Goal: Book appointment/travel/reservation

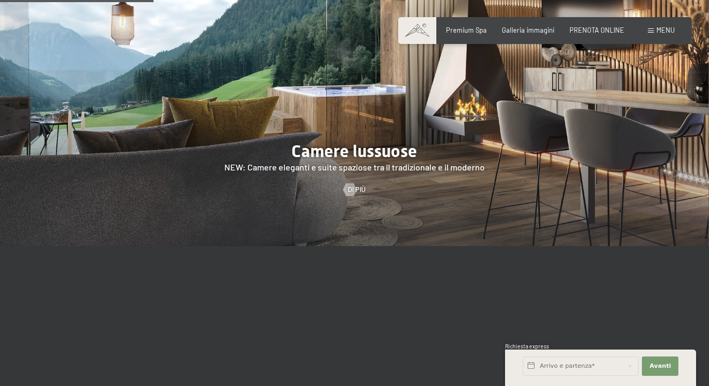
scroll to position [966, 0]
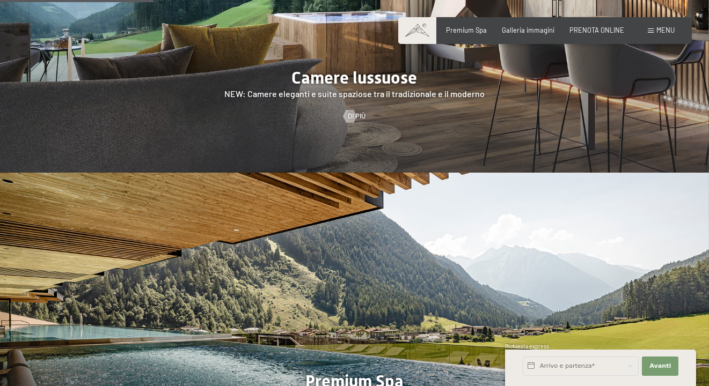
click at [397, 111] on div at bounding box center [354, 21] width 709 height 304
click at [363, 112] on span "Di più" at bounding box center [368, 117] width 18 height 10
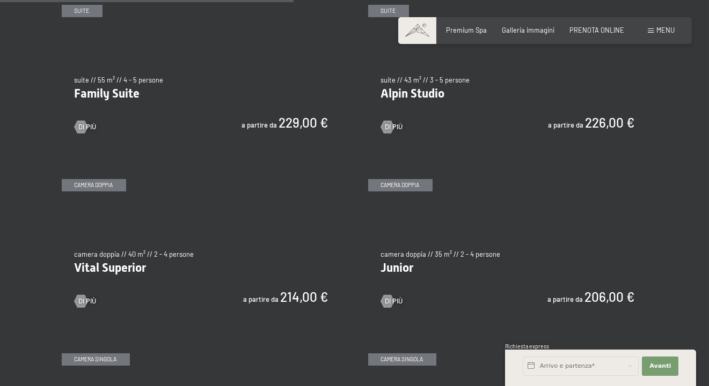
scroll to position [1019, 0]
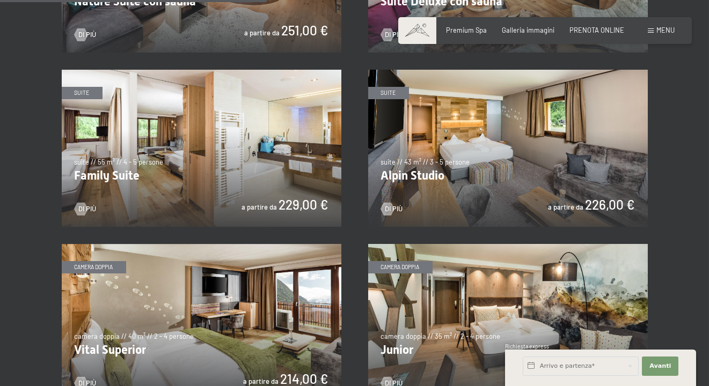
click at [240, 162] on img at bounding box center [202, 148] width 280 height 157
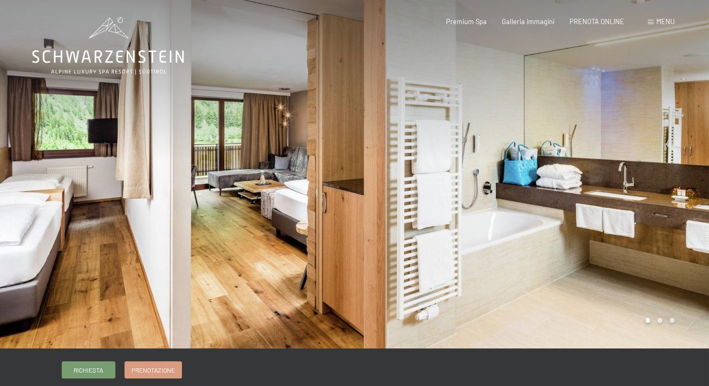
click at [678, 258] on div at bounding box center [532, 174] width 355 height 349
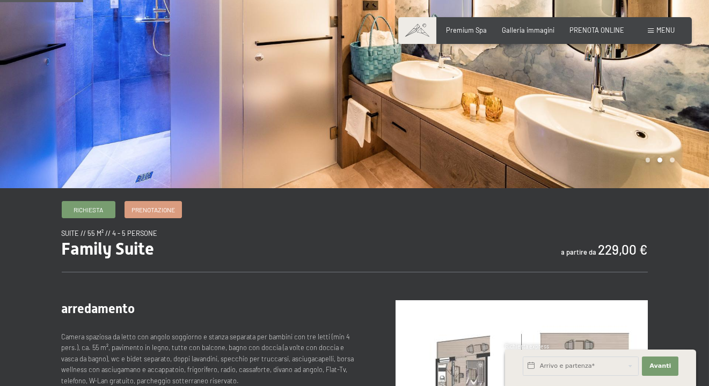
scroll to position [54, 0]
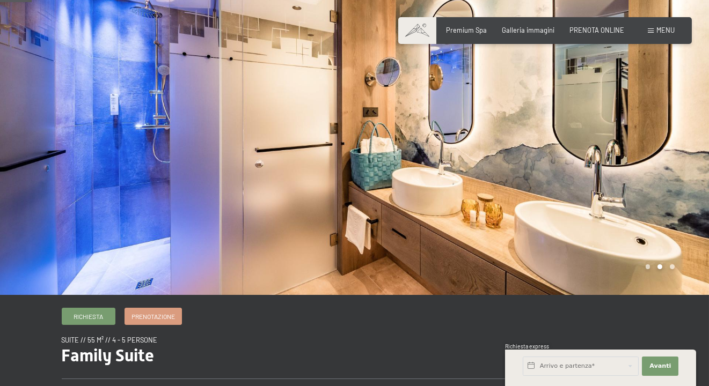
click at [627, 202] on div at bounding box center [532, 120] width 355 height 349
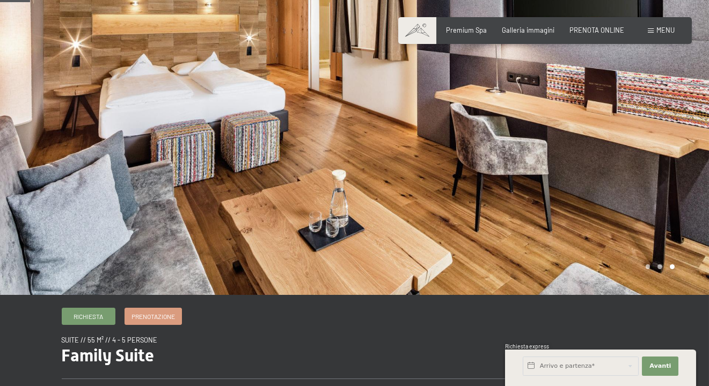
scroll to position [0, 0]
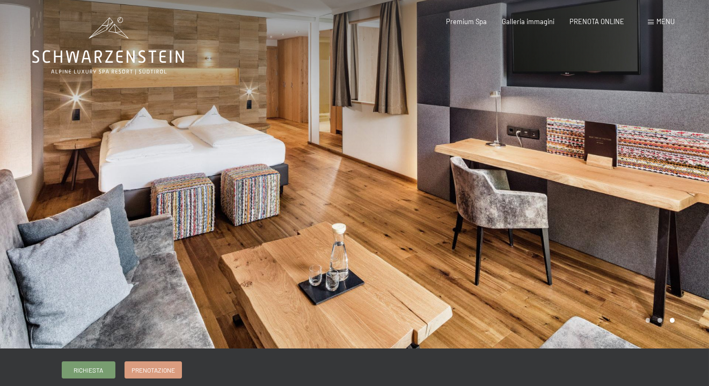
click at [630, 207] on div at bounding box center [532, 174] width 355 height 349
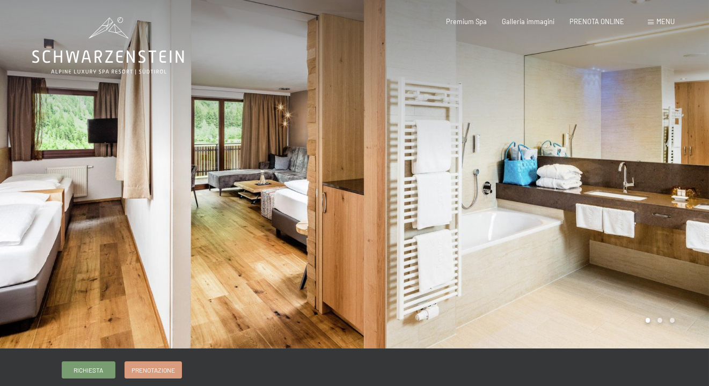
click at [38, 259] on div at bounding box center [177, 174] width 355 height 349
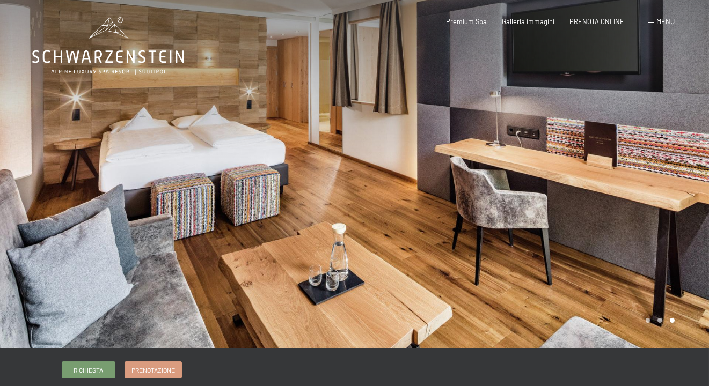
click at [680, 275] on div at bounding box center [532, 174] width 355 height 349
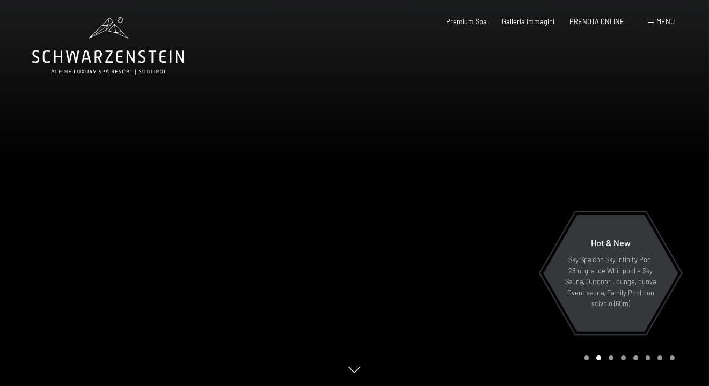
click at [657, 168] on div at bounding box center [532, 193] width 355 height 386
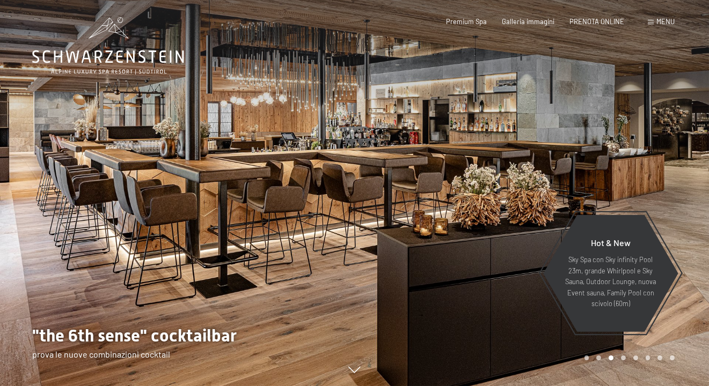
click at [41, 235] on div at bounding box center [177, 193] width 355 height 386
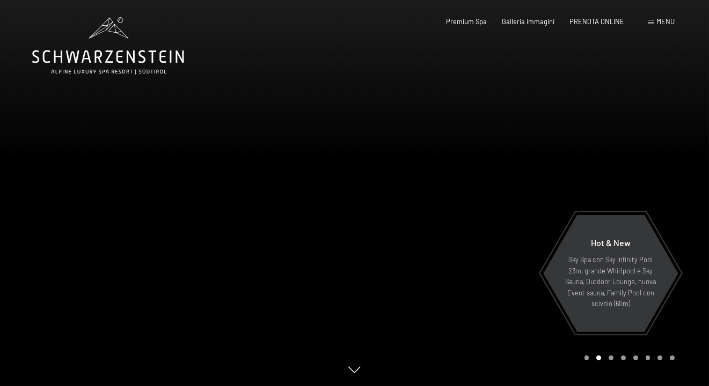
click at [674, 189] on div at bounding box center [532, 193] width 355 height 386
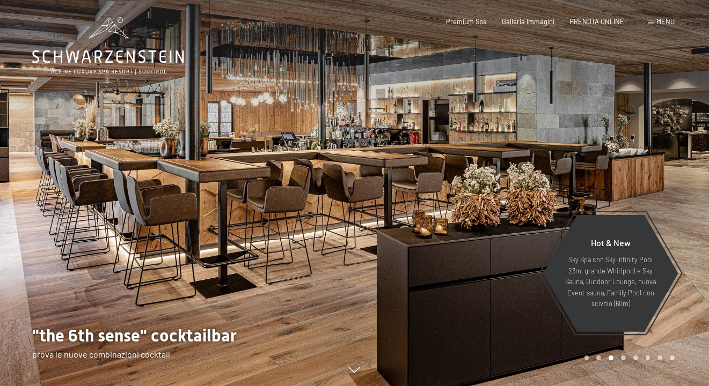
click at [673, 185] on div at bounding box center [532, 193] width 355 height 386
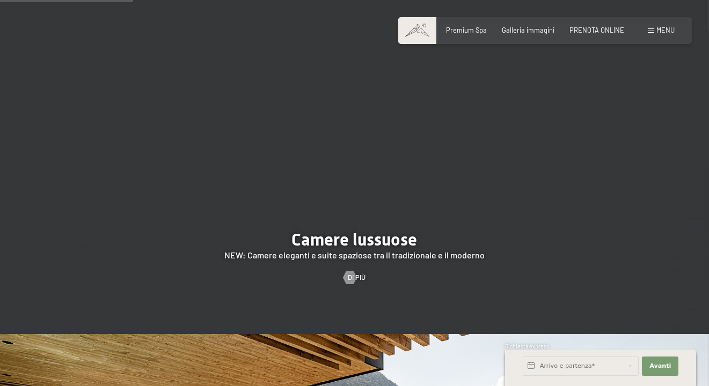
scroll to position [966, 0]
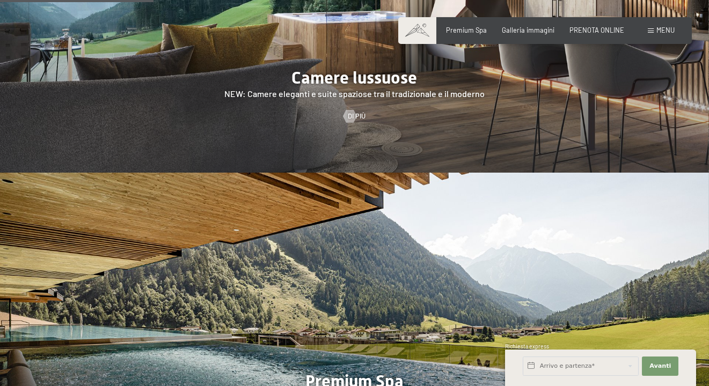
click at [376, 100] on div at bounding box center [354, 21] width 709 height 304
click at [360, 112] on span "Di più" at bounding box center [368, 117] width 18 height 10
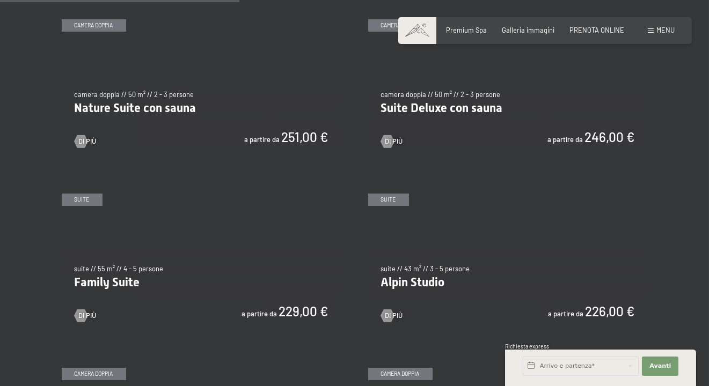
scroll to position [1019, 0]
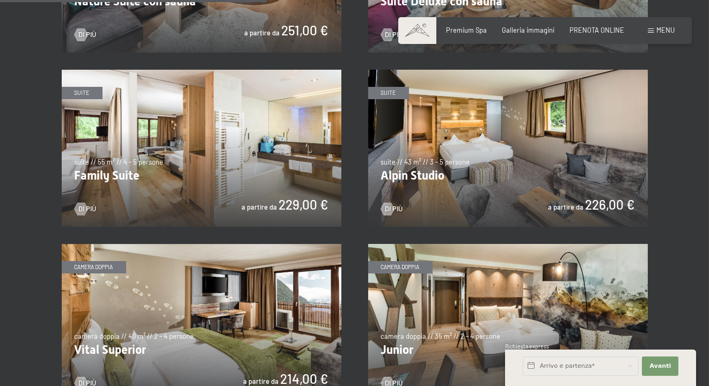
click at [232, 163] on img at bounding box center [202, 148] width 280 height 157
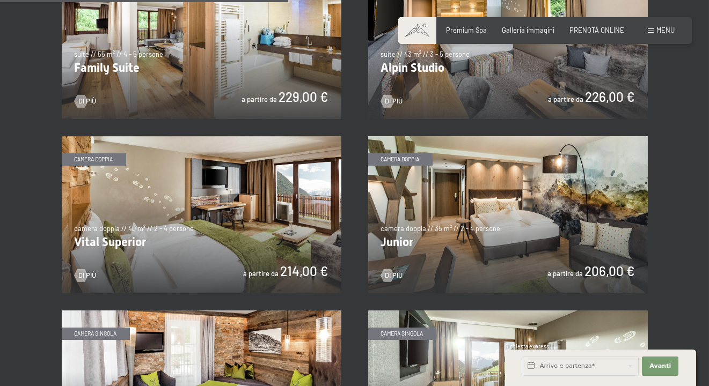
scroll to position [1121, 0]
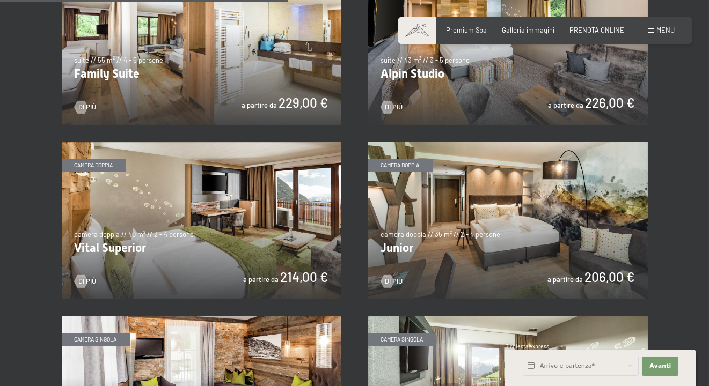
click at [428, 261] on img at bounding box center [508, 220] width 280 height 157
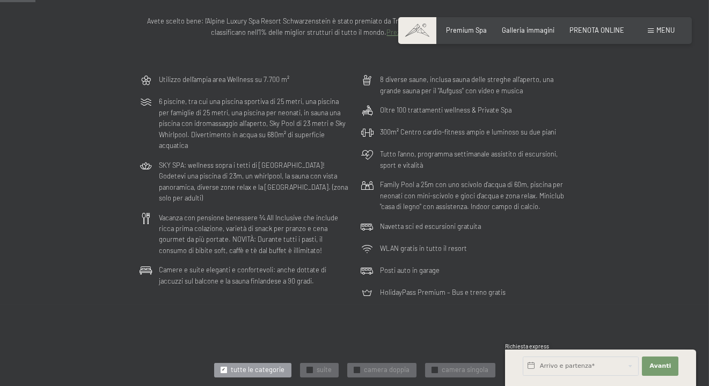
scroll to position [0, 0]
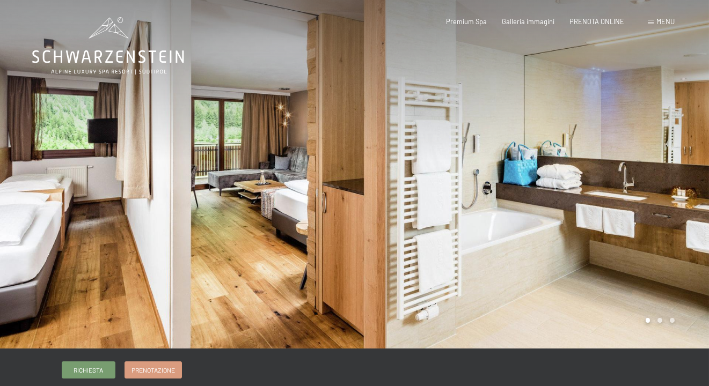
click at [555, 250] on div at bounding box center [532, 174] width 355 height 349
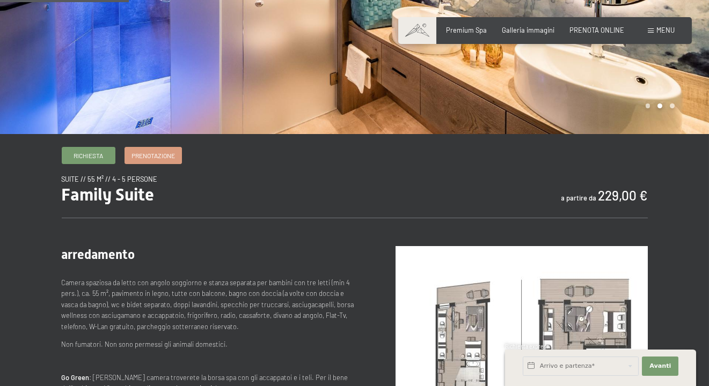
scroll to position [375, 0]
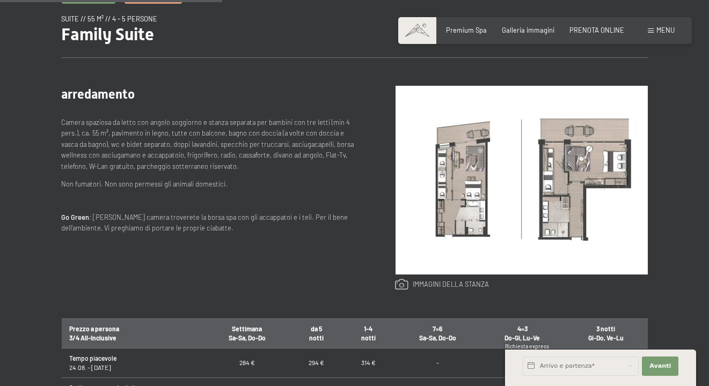
click at [407, 284] on link at bounding box center [443, 285] width 94 height 12
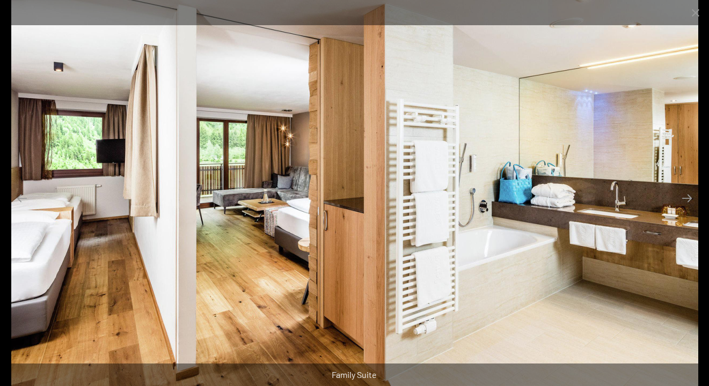
click at [611, 254] on img at bounding box center [354, 193] width 687 height 386
click at [683, 199] on button "Next slide" at bounding box center [687, 198] width 23 height 21
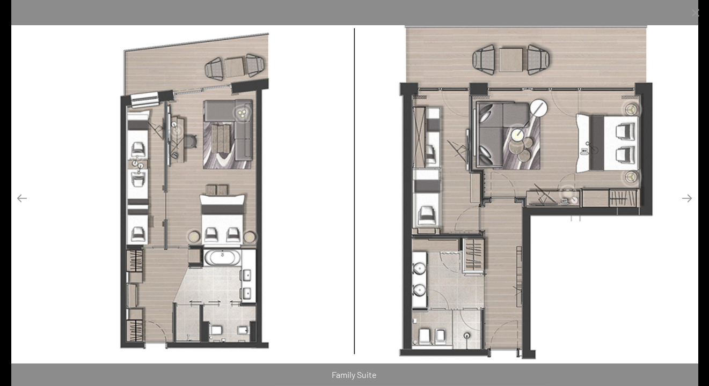
scroll to position [483, 0]
click at [690, 204] on button "Next slide" at bounding box center [687, 198] width 23 height 21
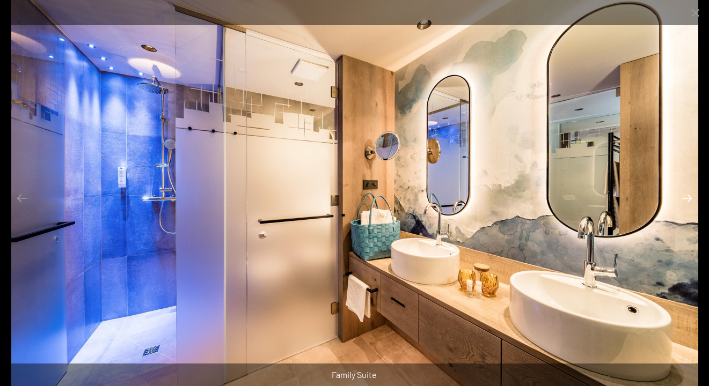
click at [690, 204] on button "Next slide" at bounding box center [687, 198] width 23 height 21
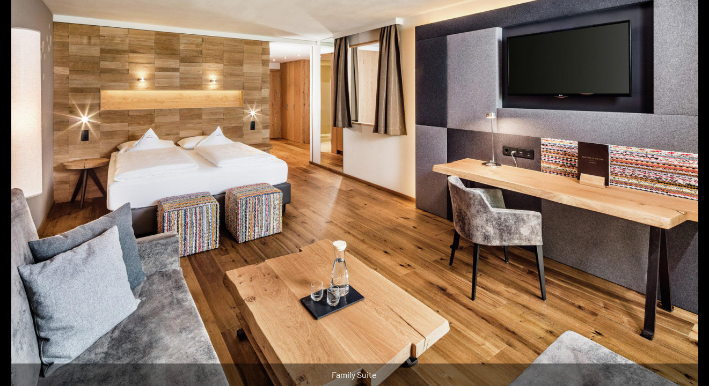
click at [690, 204] on button "Next slide" at bounding box center [692, 198] width 23 height 21
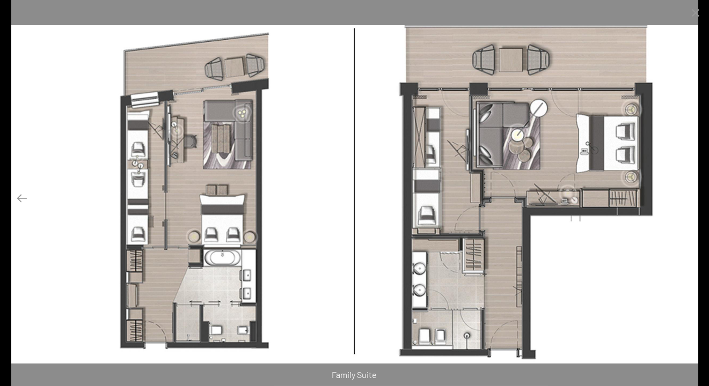
click at [690, 204] on button "Next slide" at bounding box center [687, 198] width 23 height 21
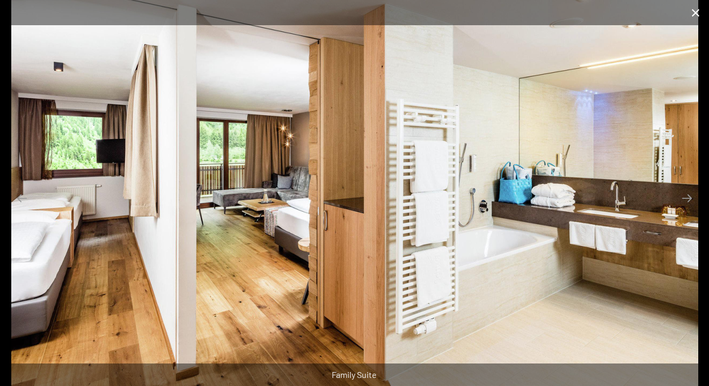
click at [697, 14] on button "Close gallery" at bounding box center [695, 12] width 27 height 25
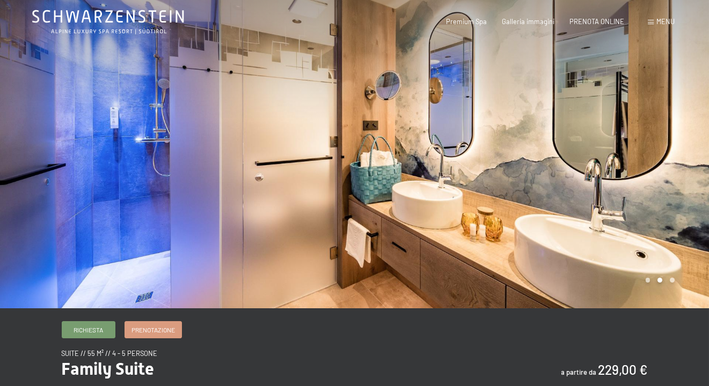
scroll to position [0, 0]
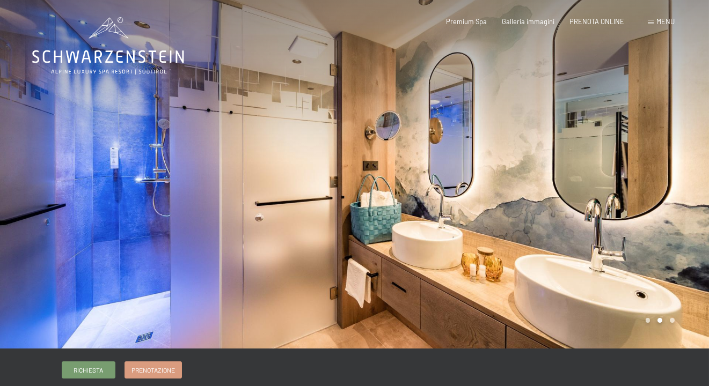
click at [45, 258] on div at bounding box center [177, 174] width 355 height 349
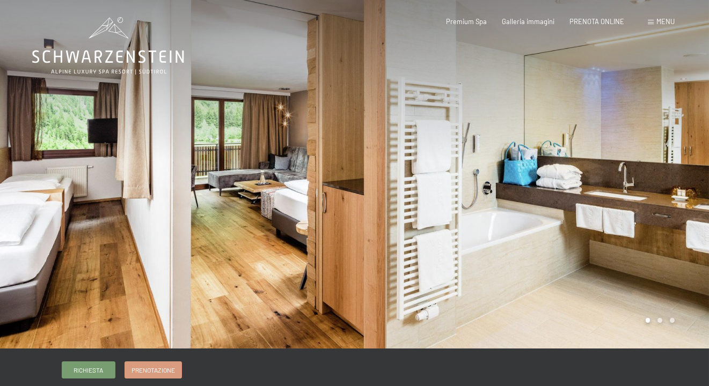
click at [616, 241] on div at bounding box center [532, 174] width 355 height 349
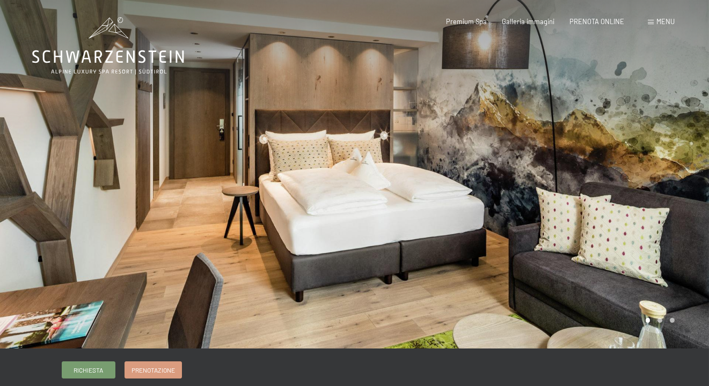
click at [628, 267] on div at bounding box center [532, 174] width 355 height 349
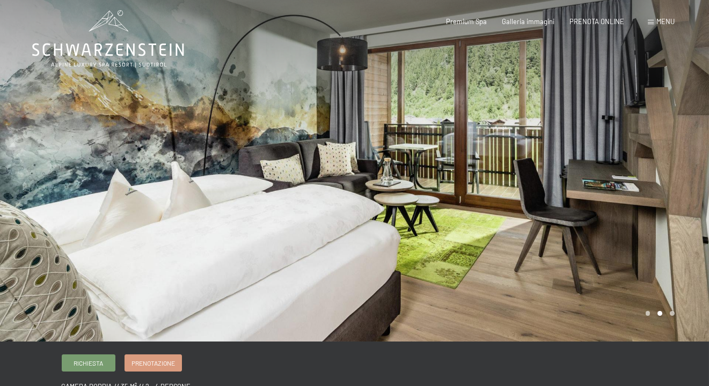
scroll to position [107, 0]
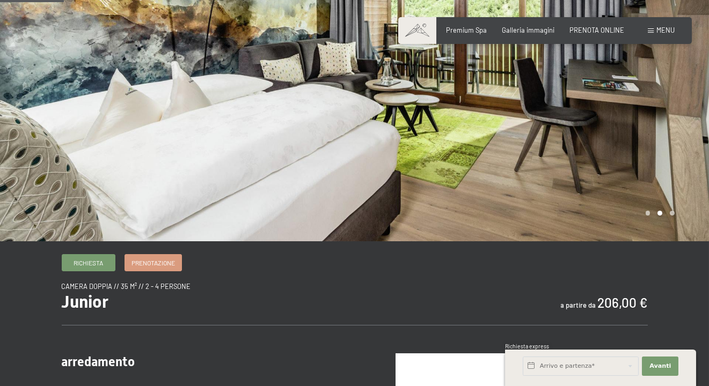
click at [640, 191] on div at bounding box center [532, 67] width 355 height 349
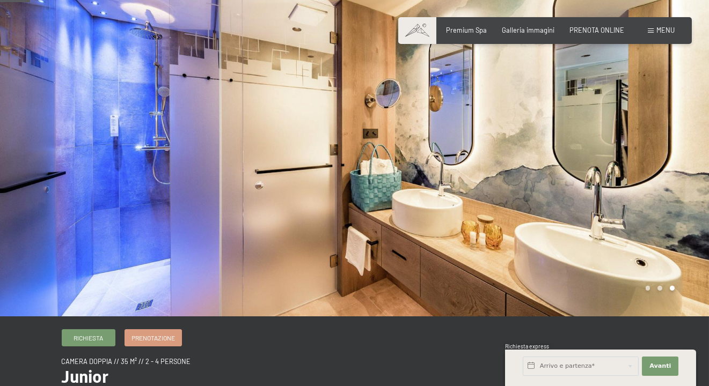
scroll to position [0, 0]
